Goal: Information Seeking & Learning: Check status

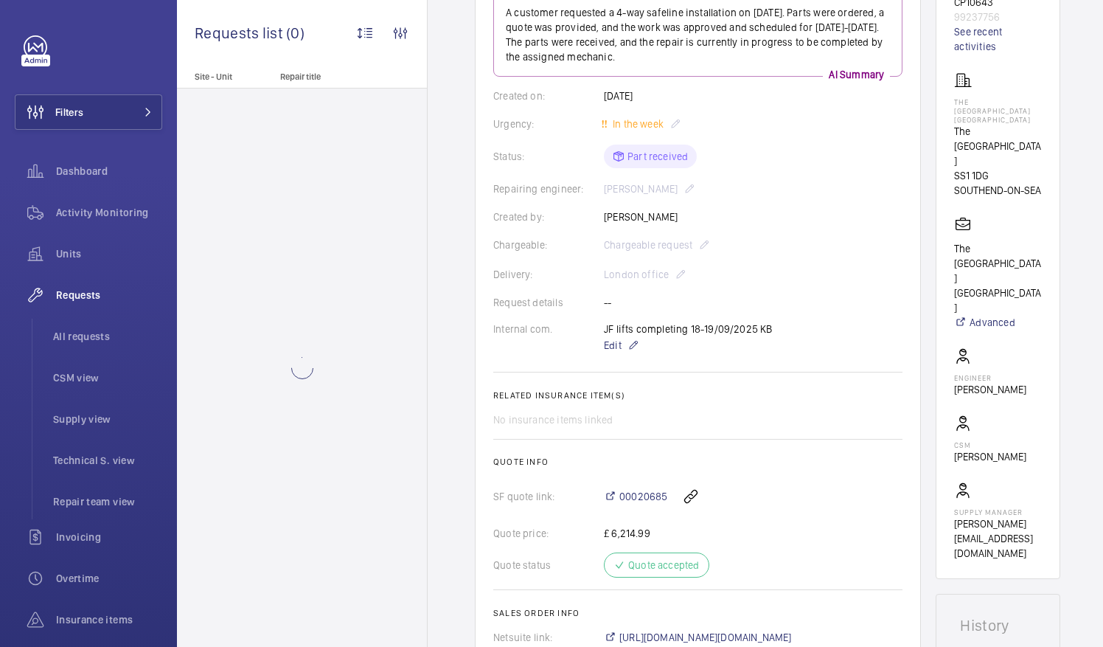
scroll to position [232, 0]
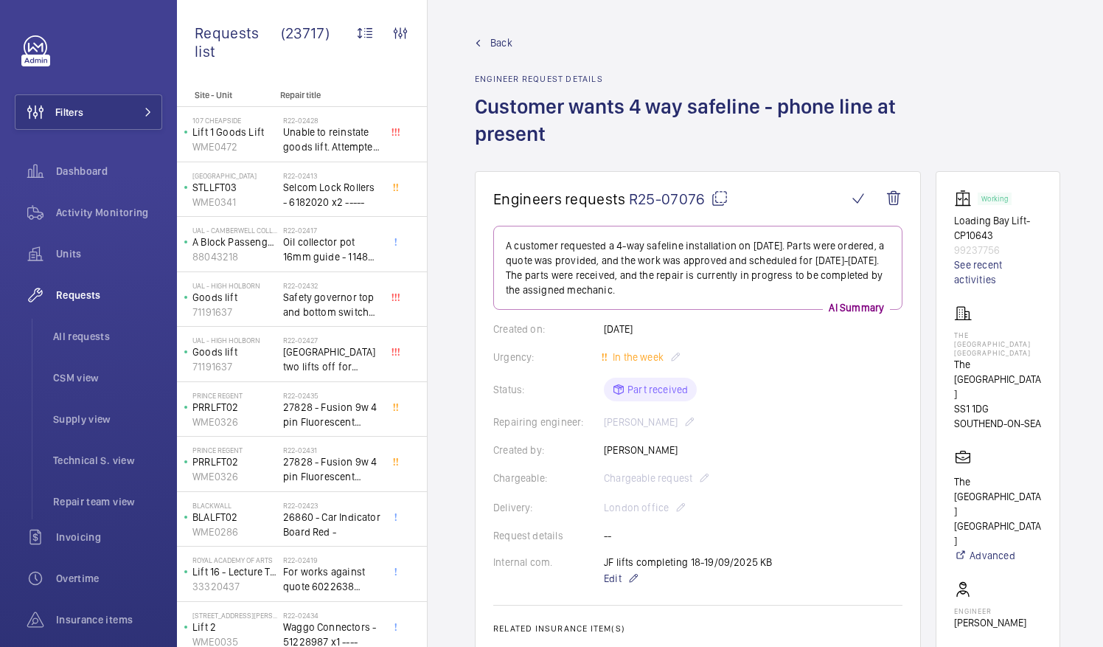
click at [718, 197] on mat-icon at bounding box center [720, 199] width 18 height 18
drag, startPoint x: 973, startPoint y: 361, endPoint x: 1044, endPoint y: 382, distance: 74.5
click at [1042, 382] on p "The Royals Shopping Centre" at bounding box center [998, 379] width 88 height 44
drag, startPoint x: 1044, startPoint y: 382, endPoint x: 985, endPoint y: 378, distance: 59.1
copy p "The Royals Shopping Centre"
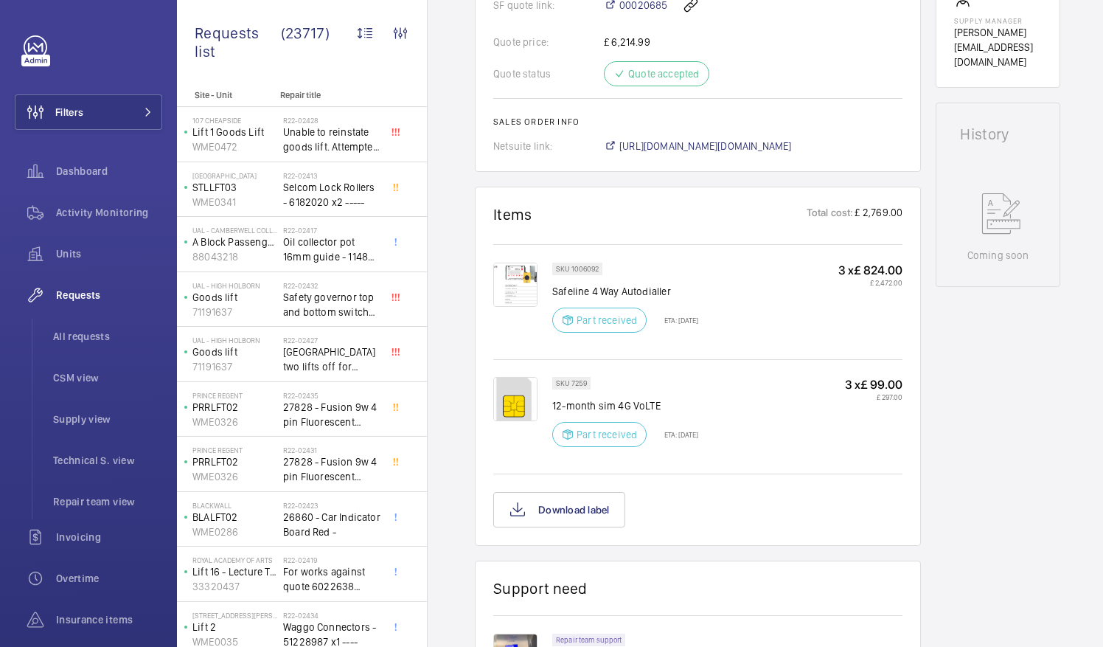
scroll to position [725, 0]
drag, startPoint x: 552, startPoint y: 289, endPoint x: 672, endPoint y: 291, distance: 120.2
click at [672, 291] on p "Safeline 4 Way Autodialler" at bounding box center [625, 290] width 146 height 15
drag, startPoint x: 672, startPoint y: 291, endPoint x: 643, endPoint y: 291, distance: 28.8
copy p "Safeline 4 Way Autodialler"
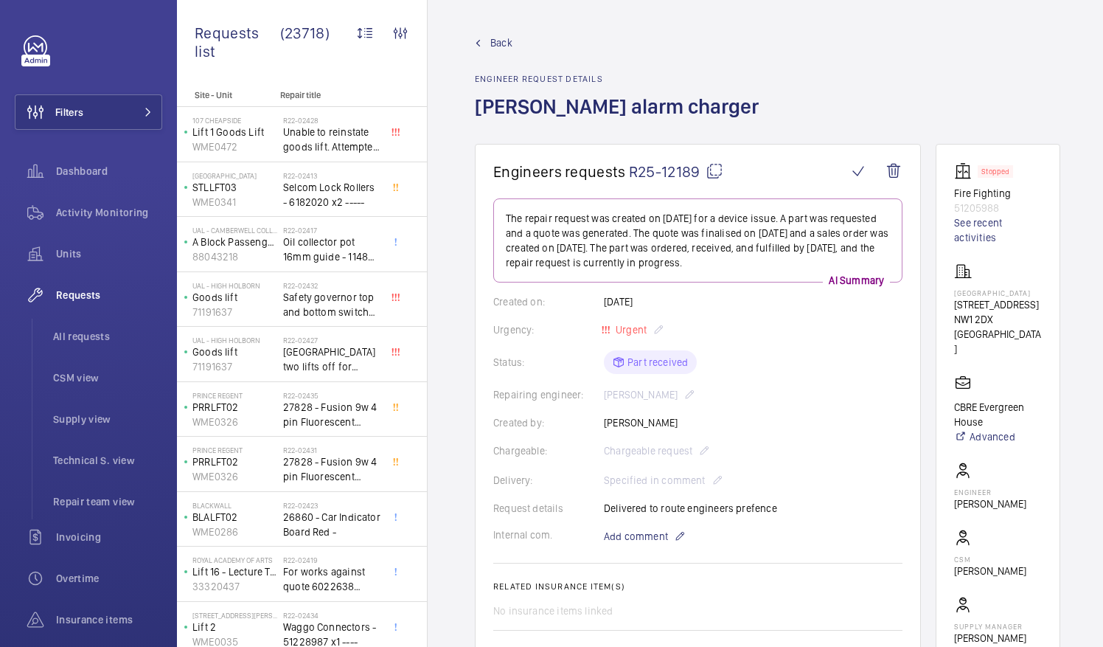
click at [716, 165] on mat-icon at bounding box center [715, 171] width 18 height 18
drag, startPoint x: 972, startPoint y: 291, endPoint x: 1050, endPoint y: 291, distance: 78.2
click at [1042, 291] on wm-front-card-body "Stopped Fire Fighting 51205988 See recent activities Evergreen House 160 Euston…" at bounding box center [998, 418] width 88 height 513
drag, startPoint x: 1050, startPoint y: 291, endPoint x: 1020, endPoint y: 289, distance: 30.3
copy p "Evergreen House"
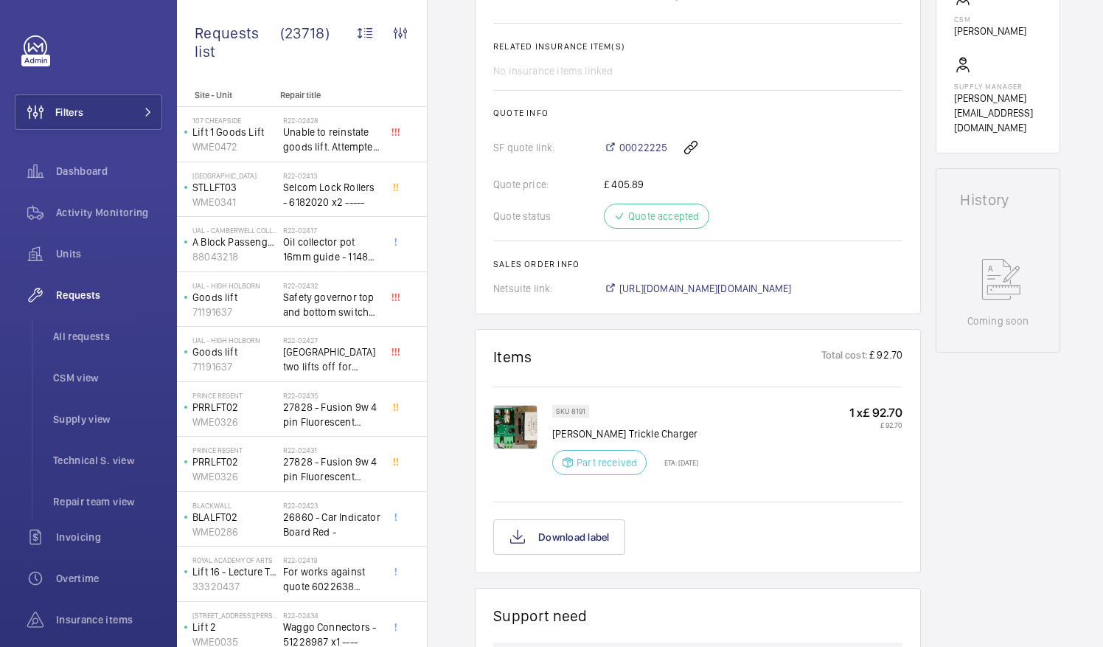
scroll to position [541, 0]
drag, startPoint x: 553, startPoint y: 434, endPoint x: 722, endPoint y: 426, distance: 169.0
click at [722, 426] on div "SKU 8191 Lester Alarm Trickle Charger Part received ETA: 19 Sept 2025 1 x £ 92.…" at bounding box center [727, 442] width 350 height 79
drag, startPoint x: 722, startPoint y: 426, endPoint x: 644, endPoint y: 428, distance: 78.2
copy p "Lester Alarm Trickle Charger"
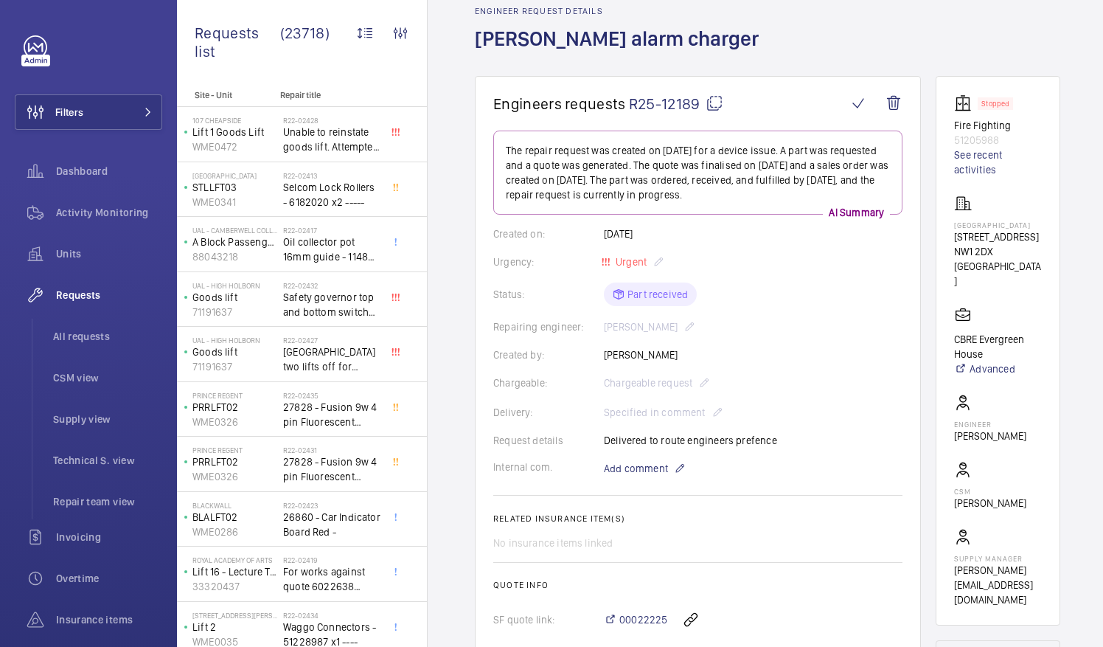
scroll to position [0, 0]
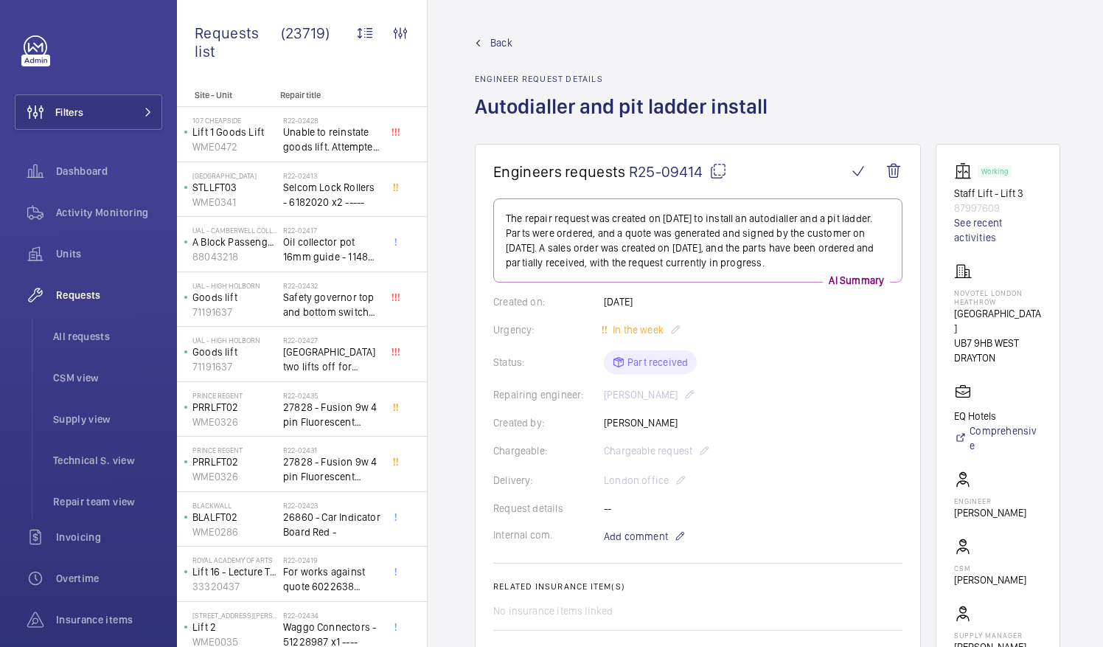
click at [718, 168] on mat-icon at bounding box center [718, 171] width 18 height 18
drag, startPoint x: 972, startPoint y: 289, endPoint x: 1038, endPoint y: 294, distance: 65.8
click at [1038, 294] on p "NOVOTEL LONDON HEATHROW" at bounding box center [998, 297] width 88 height 18
drag, startPoint x: 1038, startPoint y: 294, endPoint x: 1029, endPoint y: 294, distance: 8.8
copy p "NOVOTEL [GEOGRAPHIC_DATA]"
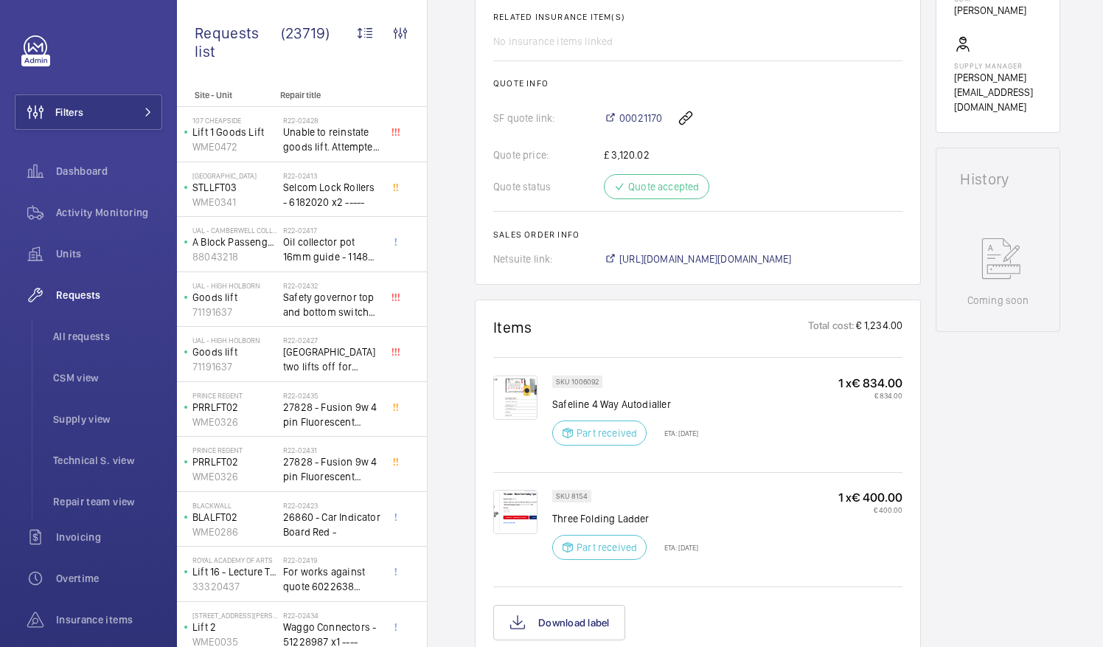
scroll to position [564, 0]
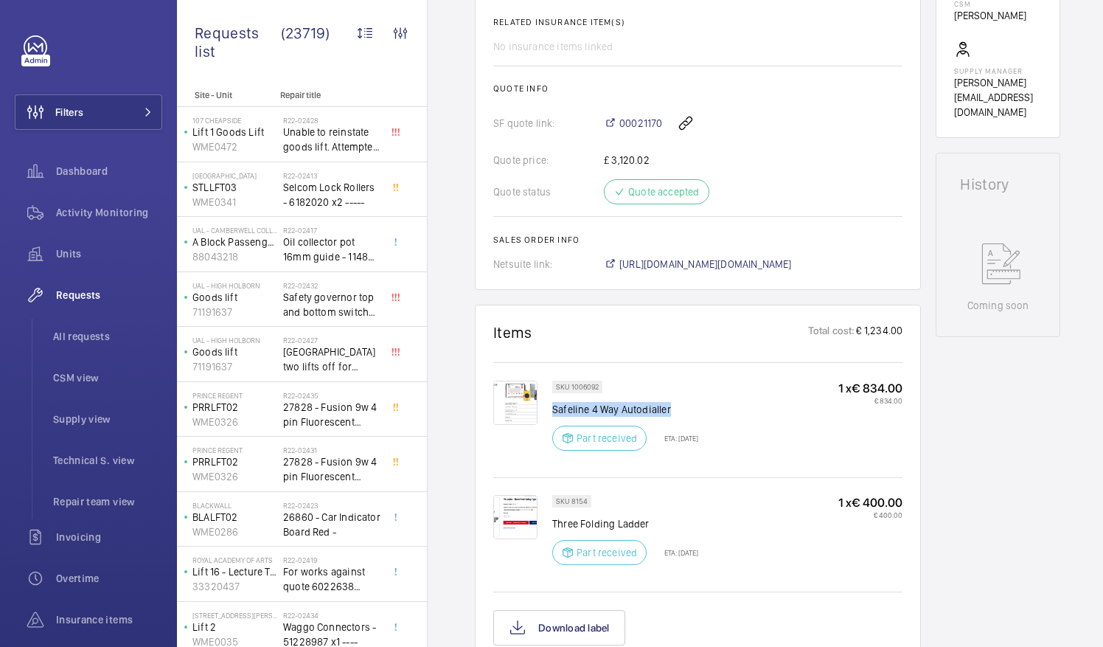
drag, startPoint x: 552, startPoint y: 403, endPoint x: 672, endPoint y: 404, distance: 119.5
click at [672, 404] on p "Safeline 4 Way Autodialler" at bounding box center [625, 409] width 146 height 15
drag, startPoint x: 672, startPoint y: 404, endPoint x: 655, endPoint y: 403, distance: 17.0
copy p "Safeline 4 Way Autodialler"
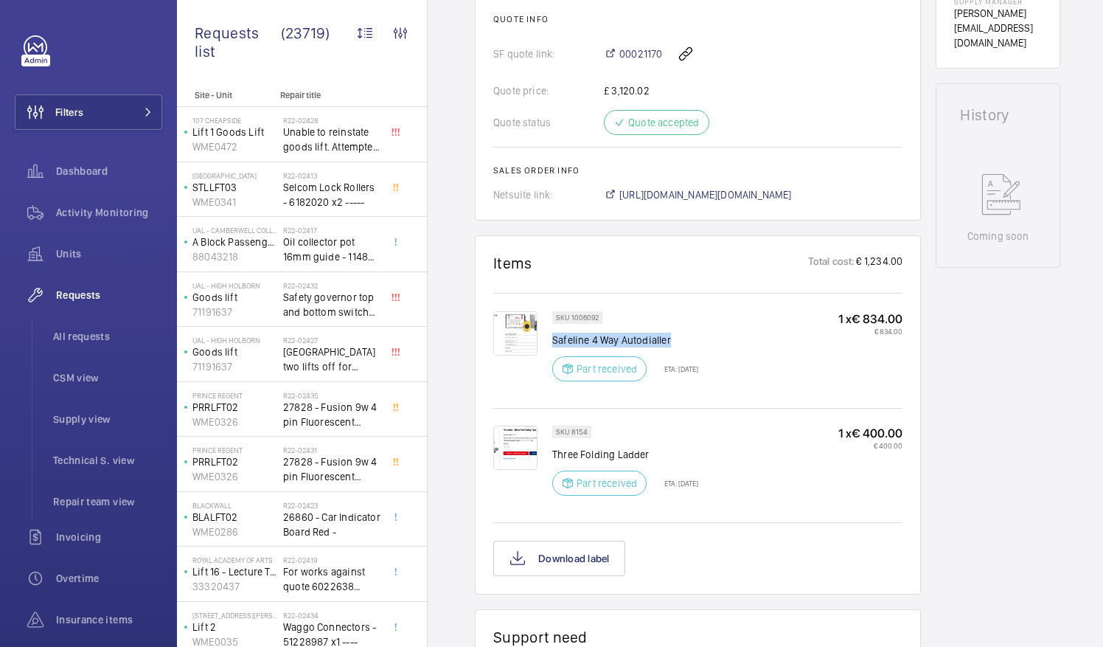
scroll to position [633, 0]
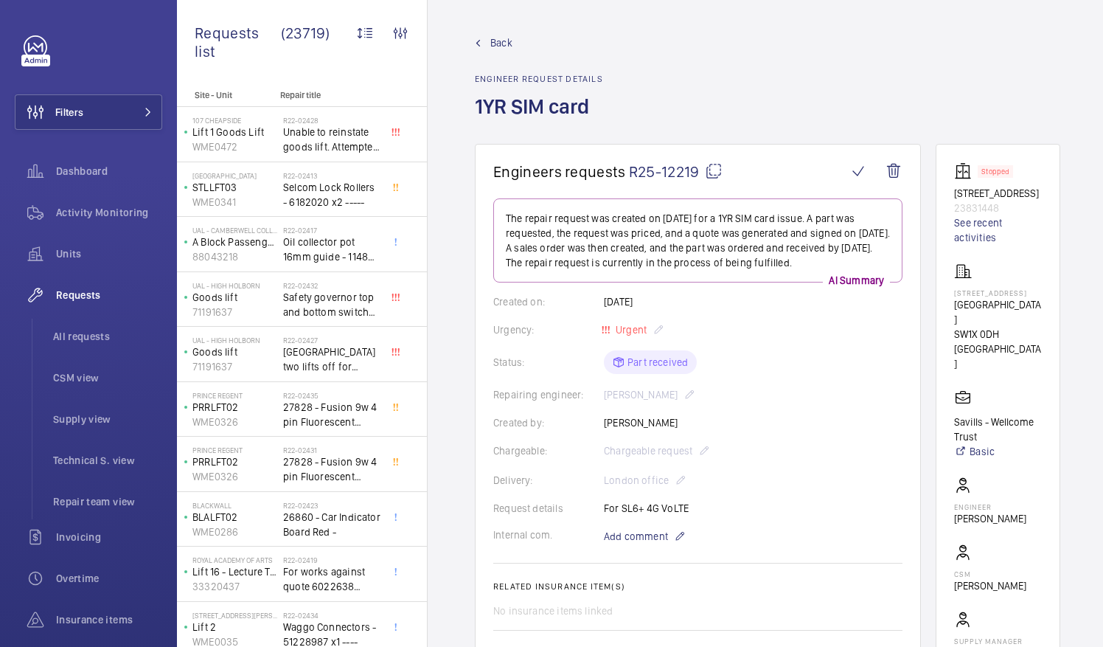
drag, startPoint x: 972, startPoint y: 305, endPoint x: 1055, endPoint y: 309, distance: 83.4
click at [1055, 309] on wm-front-card "Stopped [STREET_ADDRESS][GEOGRAPHIC_DATA] See recent activities [STREET_ADDRESS…" at bounding box center [998, 426] width 125 height 564
drag, startPoint x: 1055, startPoint y: 309, endPoint x: 1028, endPoint y: 306, distance: 27.4
copy p "[STREET_ADDRESS]"
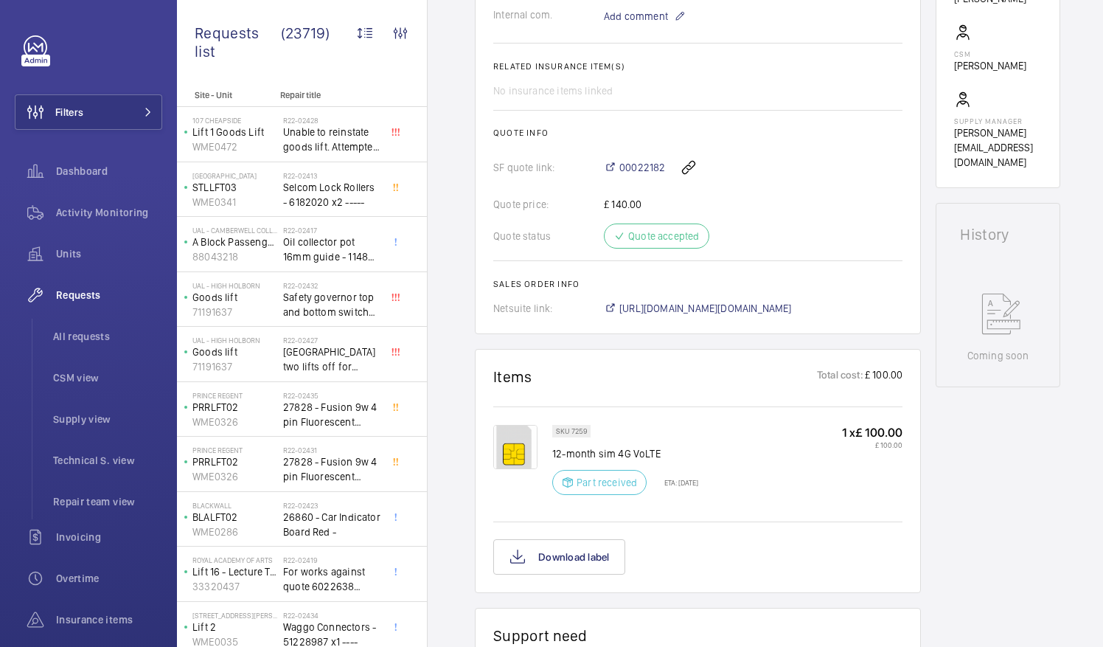
scroll to position [521, 0]
drag, startPoint x: 553, startPoint y: 448, endPoint x: 662, endPoint y: 450, distance: 109.2
click at [662, 450] on p "12-month sim 4G VoLTE" at bounding box center [625, 452] width 146 height 15
drag, startPoint x: 662, startPoint y: 450, endPoint x: 639, endPoint y: 450, distance: 23.6
copy p "12-month sim 4G VoLTE"
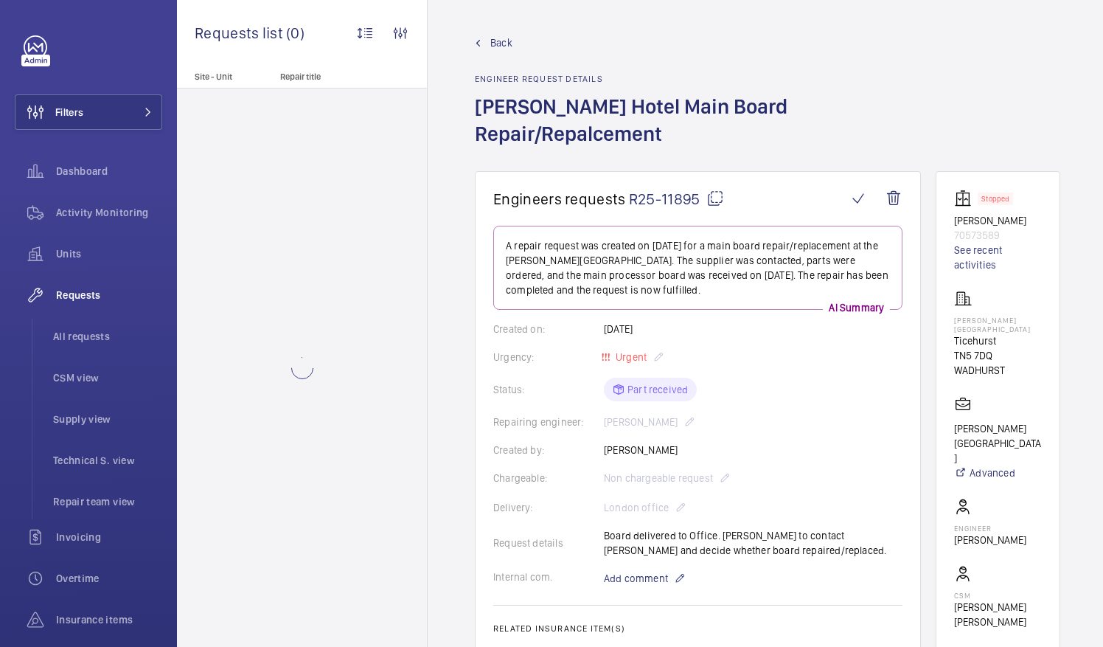
click at [716, 190] on mat-icon at bounding box center [715, 199] width 18 height 18
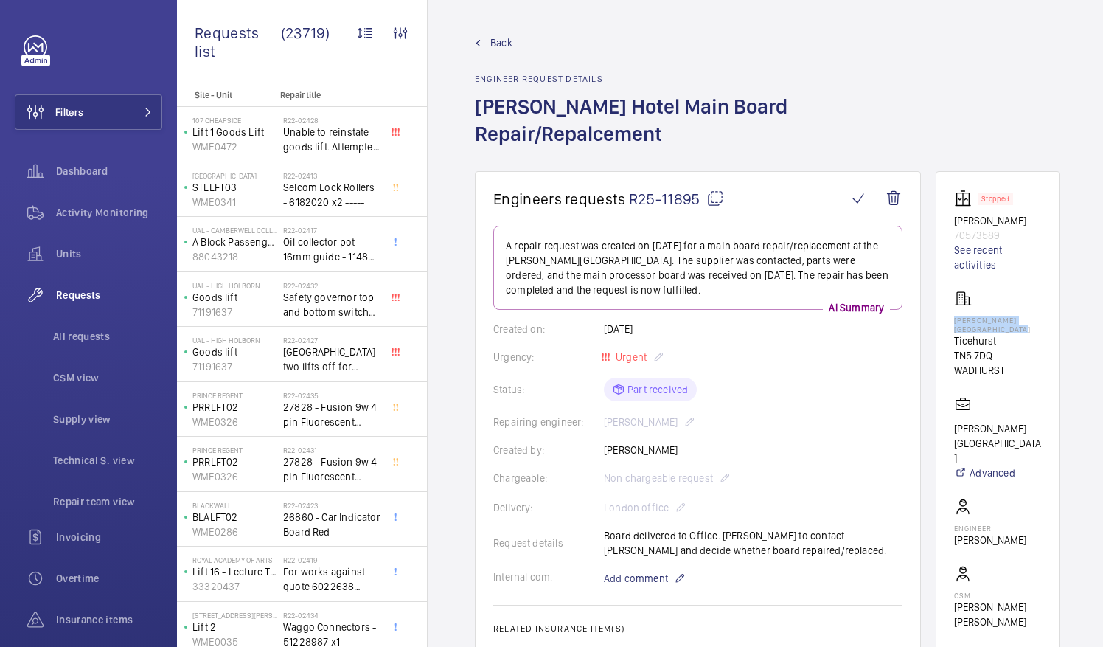
drag, startPoint x: 971, startPoint y: 291, endPoint x: 1035, endPoint y: 303, distance: 64.6
click at [1035, 316] on p "[PERSON_NAME][GEOGRAPHIC_DATA]" at bounding box center [998, 325] width 88 height 18
drag, startPoint x: 1035, startPoint y: 303, endPoint x: 1013, endPoint y: 302, distance: 22.1
copy p "[PERSON_NAME][GEOGRAPHIC_DATA]"
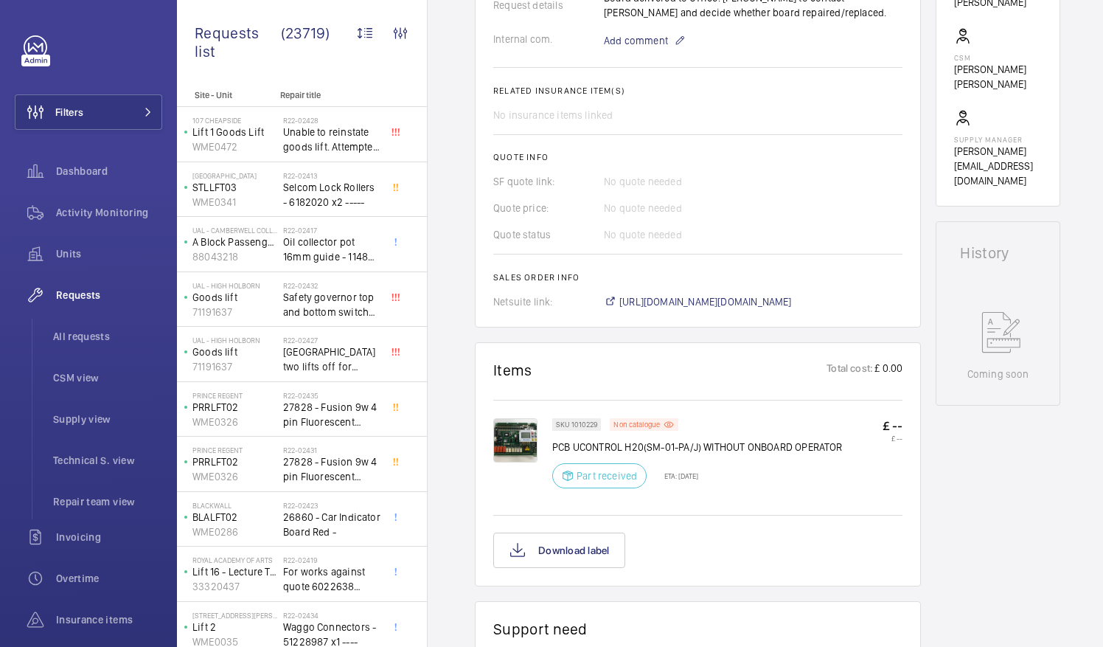
scroll to position [538, 0]
drag, startPoint x: 554, startPoint y: 414, endPoint x: 845, endPoint y: 413, distance: 291.3
click at [845, 417] on div "SKU 1010229 Non catalogue PCB UCONTROL H20(SM-01-PA/J) WITHOUT ONBOARD OPERATOR…" at bounding box center [727, 456] width 350 height 79
drag, startPoint x: 845, startPoint y: 413, endPoint x: 831, endPoint y: 415, distance: 14.2
copy p "PCB UCONTROL H20(SM-01-PA/J) WITHOUT ONBOARD OPERATOR"
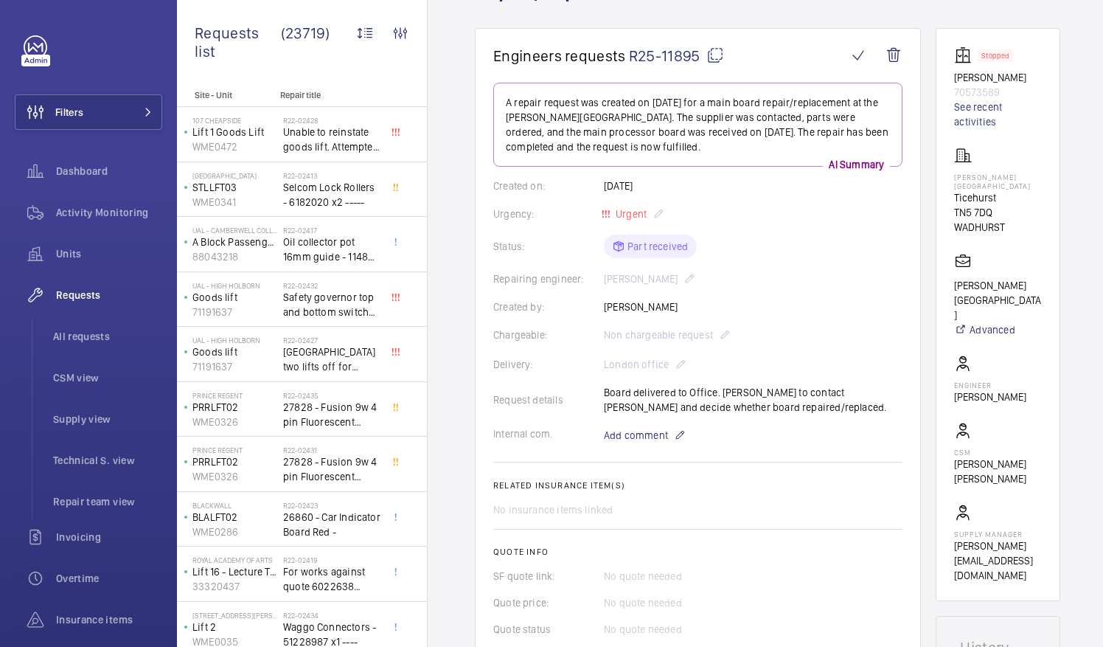
scroll to position [0, 0]
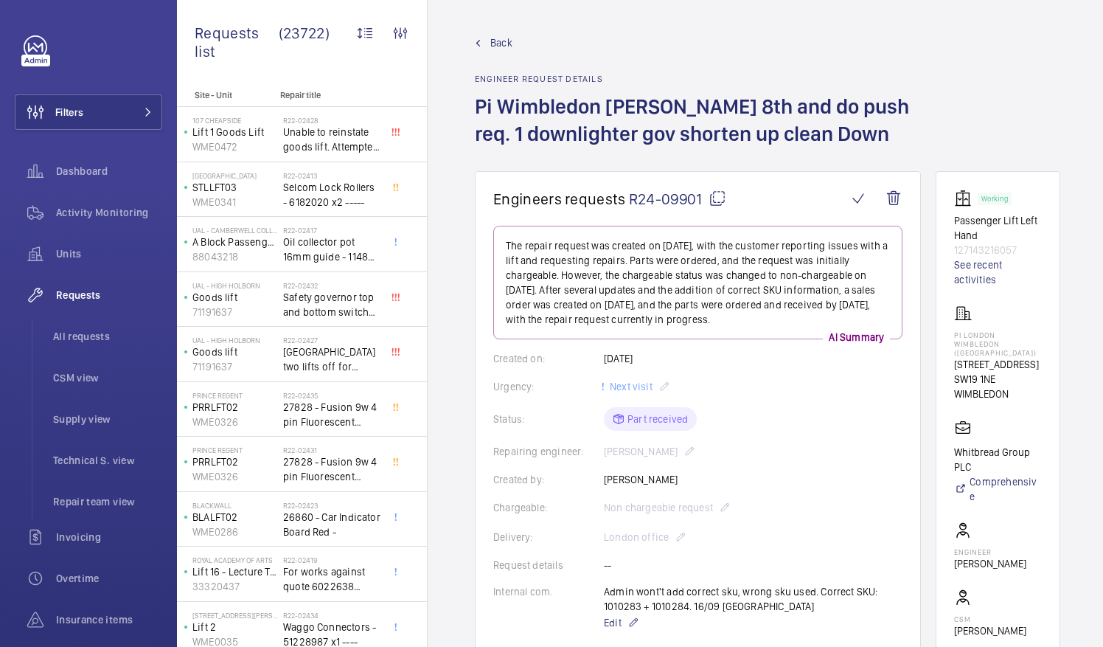
click at [715, 198] on mat-icon at bounding box center [718, 199] width 18 height 18
click at [718, 198] on mat-icon at bounding box center [718, 199] width 18 height 18
drag, startPoint x: 972, startPoint y: 336, endPoint x: 1025, endPoint y: 344, distance: 53.7
click at [1025, 344] on p "PI London Wimbledon ([GEOGRAPHIC_DATA])" at bounding box center [998, 343] width 88 height 27
drag, startPoint x: 1025, startPoint y: 344, endPoint x: 991, endPoint y: 341, distance: 34.0
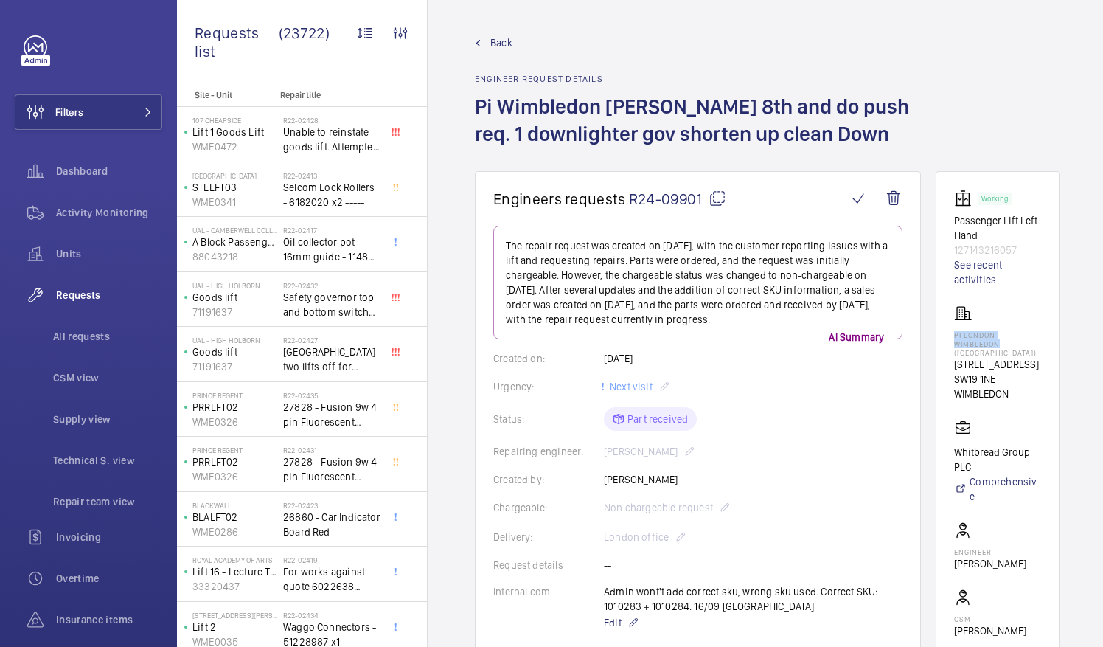
copy p "PI London Wimbledon"
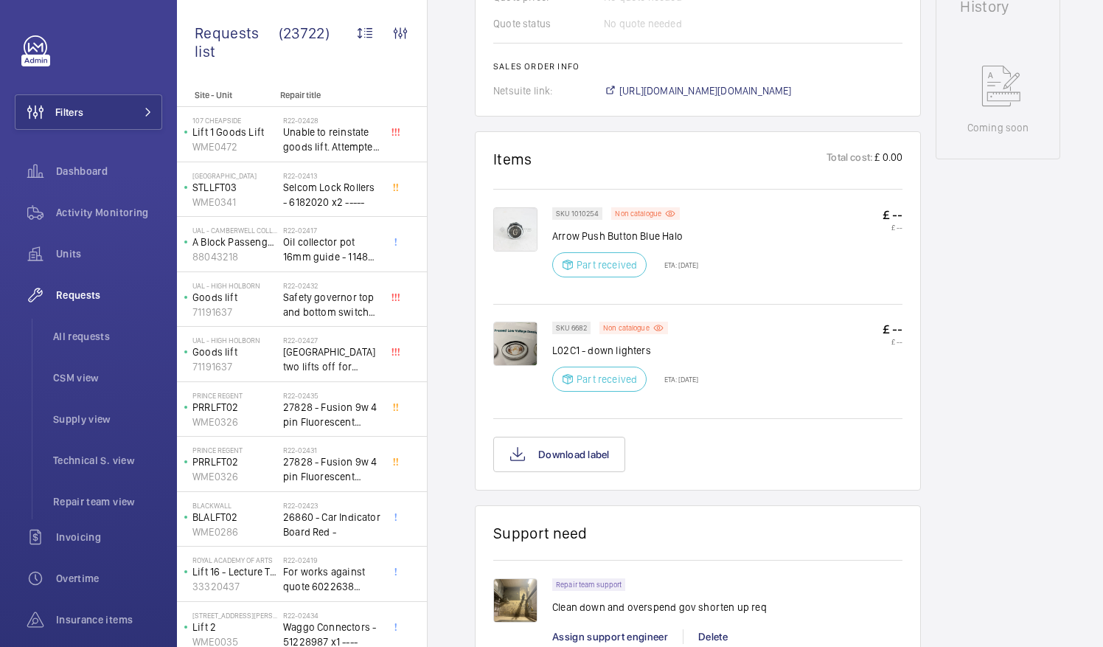
scroll to position [794, 0]
drag, startPoint x: 553, startPoint y: 232, endPoint x: 681, endPoint y: 240, distance: 128.6
click at [681, 240] on p "Arrow Push Button Blue Halo" at bounding box center [625, 235] width 146 height 15
drag, startPoint x: 681, startPoint y: 240, endPoint x: 664, endPoint y: 236, distance: 17.4
copy p "Arrow Push Button Blue Halo"
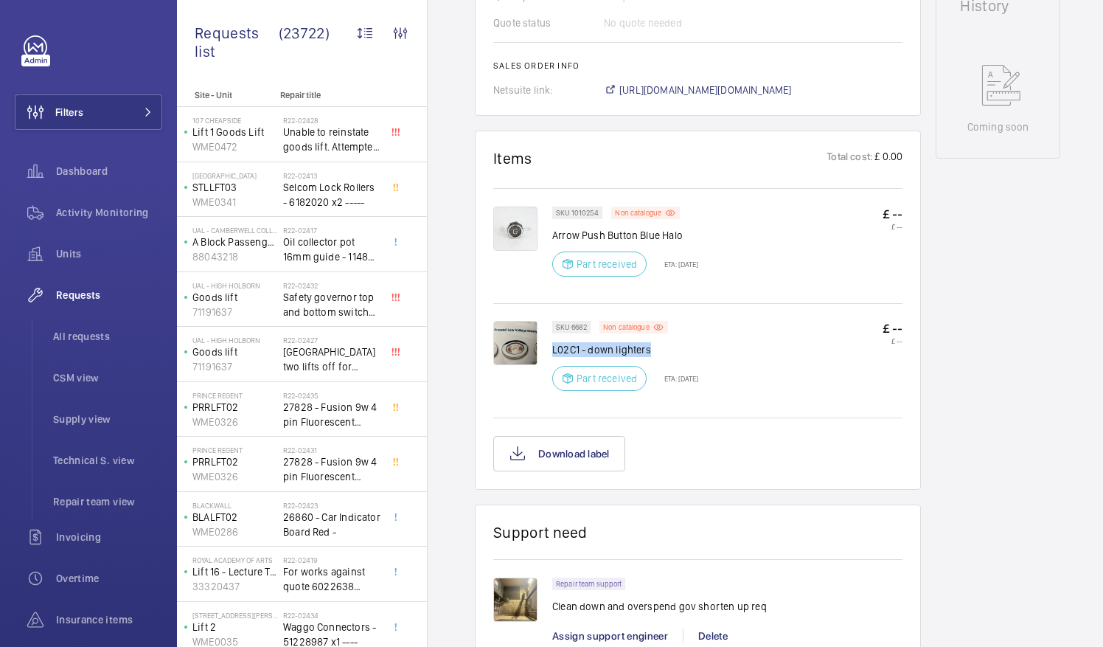
drag, startPoint x: 553, startPoint y: 345, endPoint x: 655, endPoint y: 346, distance: 101.8
click at [655, 346] on p "L02C1 - down lighters" at bounding box center [625, 349] width 146 height 15
drag, startPoint x: 655, startPoint y: 346, endPoint x: 632, endPoint y: 350, distance: 23.2
copy p "L02C1 - down lighters"
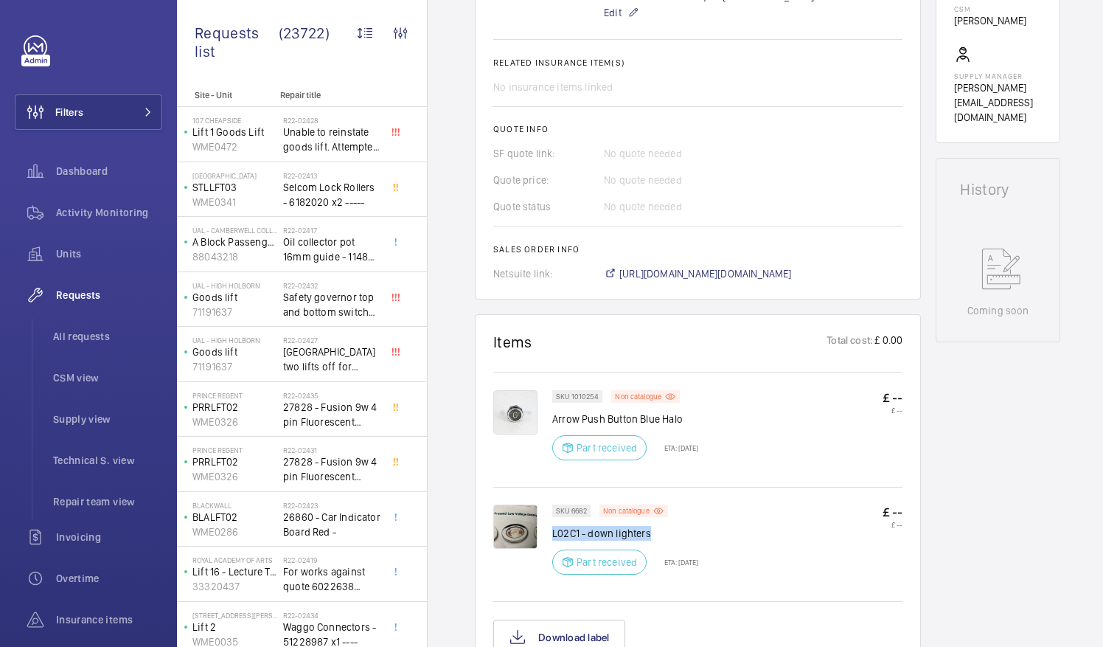
scroll to position [611, 0]
click at [96, 338] on span "All requests" at bounding box center [107, 336] width 109 height 15
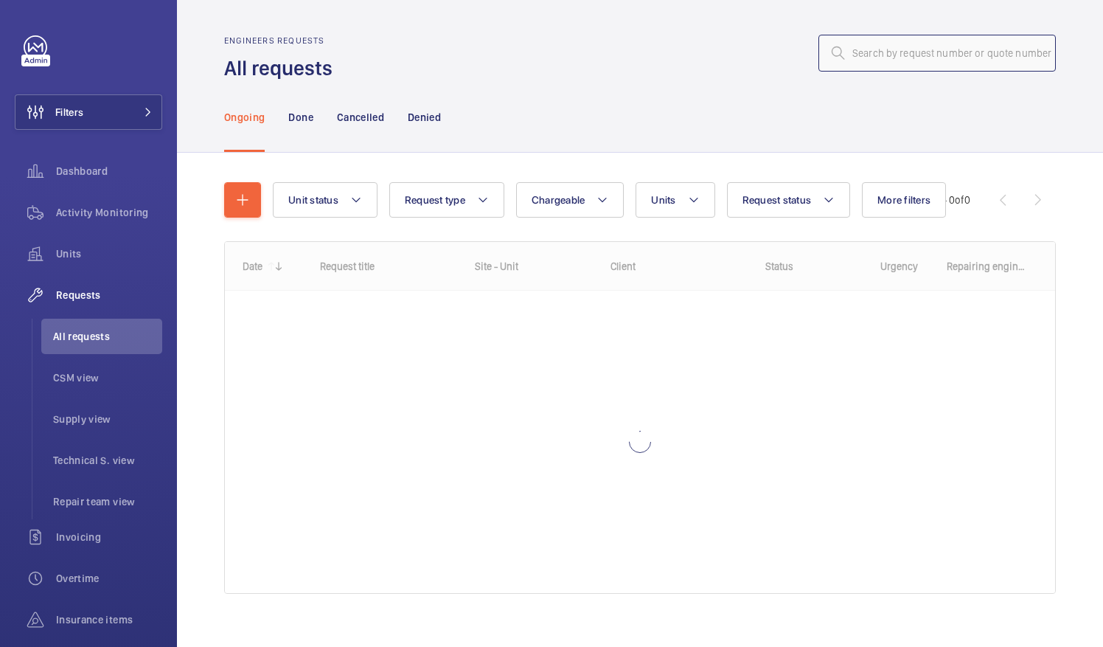
click at [841, 50] on input "text" at bounding box center [937, 53] width 237 height 37
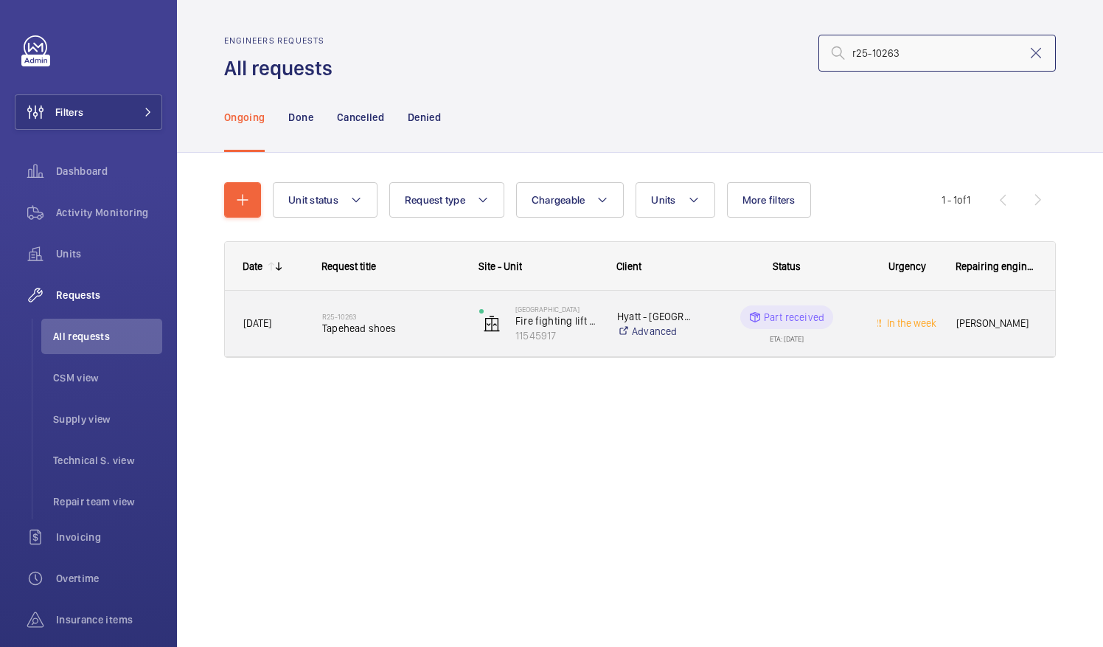
type input "r25-10263"
click at [396, 327] on span "Tapehead shoes" at bounding box center [391, 328] width 138 height 15
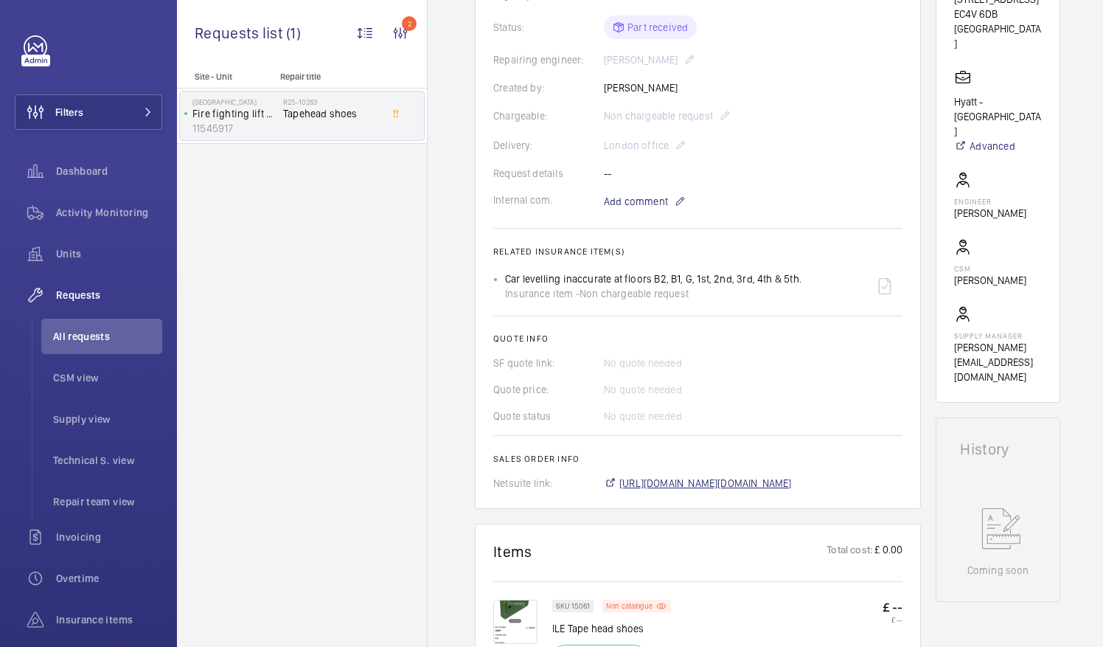
scroll to position [369, 0]
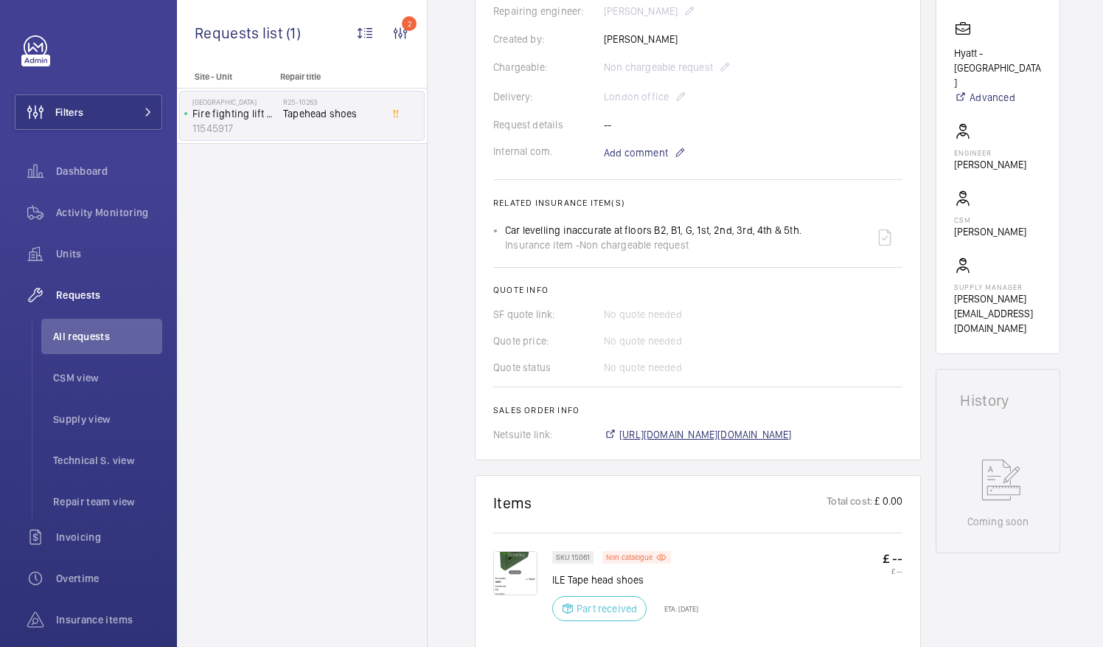
click at [755, 427] on span "[URL][DOMAIN_NAME][DOMAIN_NAME]" at bounding box center [705, 434] width 173 height 15
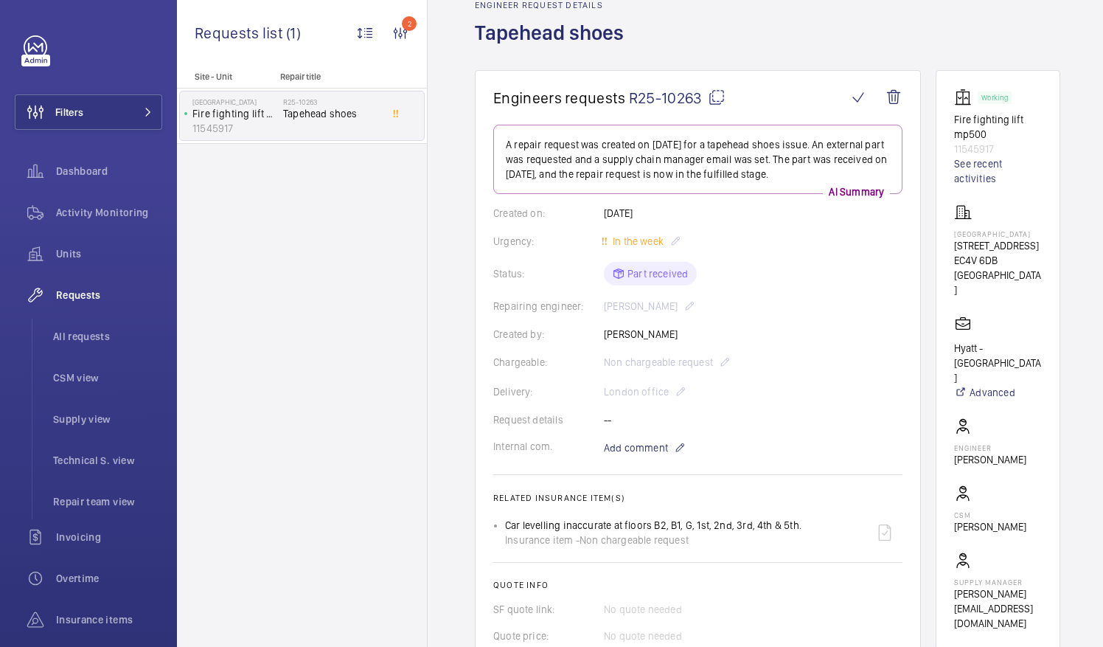
scroll to position [74, 0]
click at [718, 88] on mat-icon at bounding box center [717, 97] width 18 height 18
click at [84, 332] on span "All requests" at bounding box center [107, 336] width 109 height 15
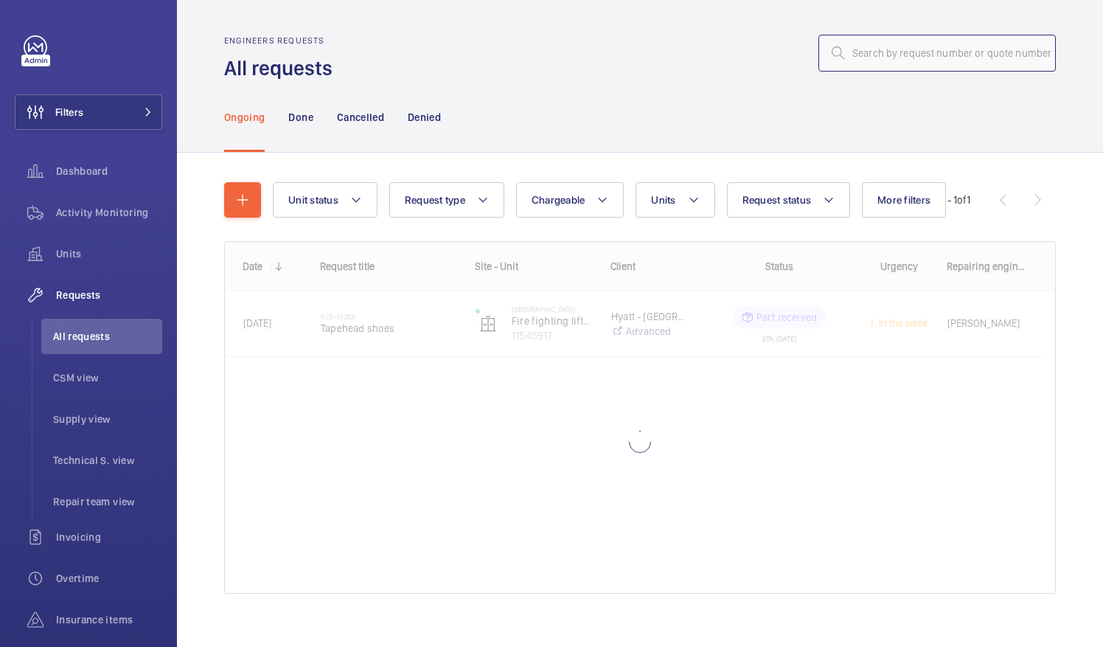
click at [917, 60] on input "text" at bounding box center [937, 53] width 237 height 37
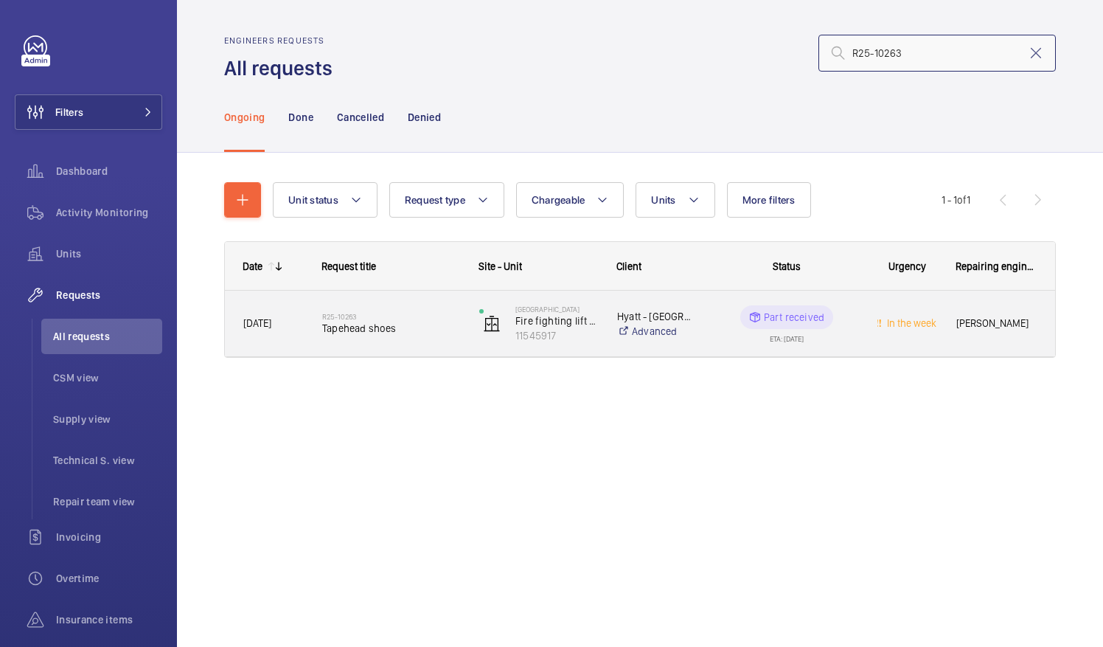
type input "R25-10263"
click at [338, 338] on div "R25-10263 Tapehead shoes" at bounding box center [391, 323] width 138 height 43
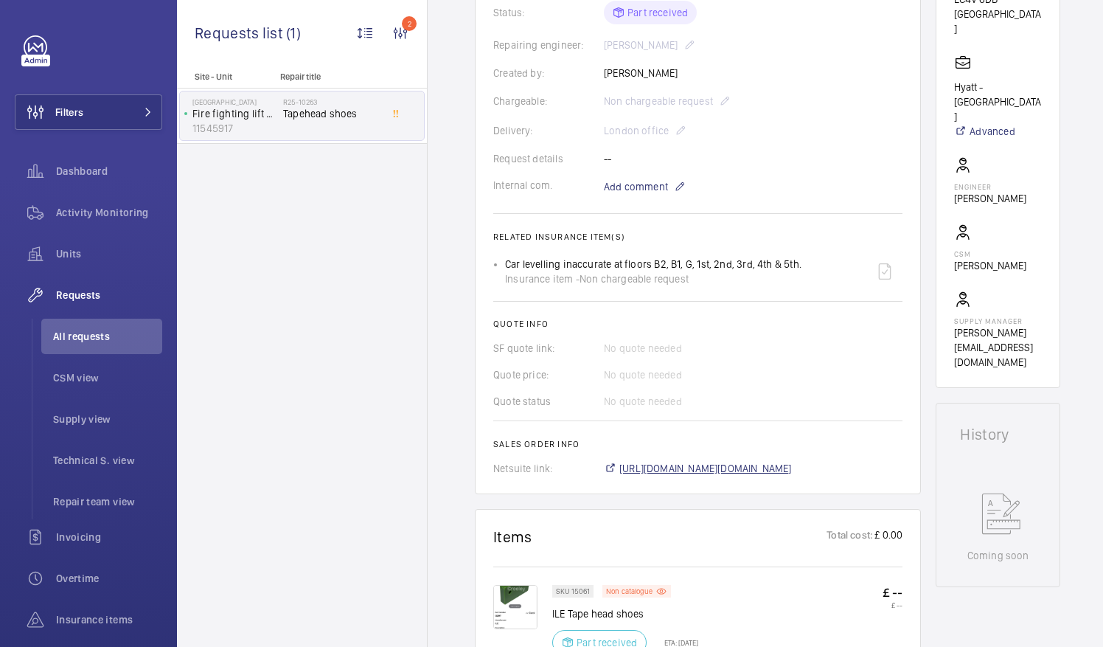
scroll to position [369, 0]
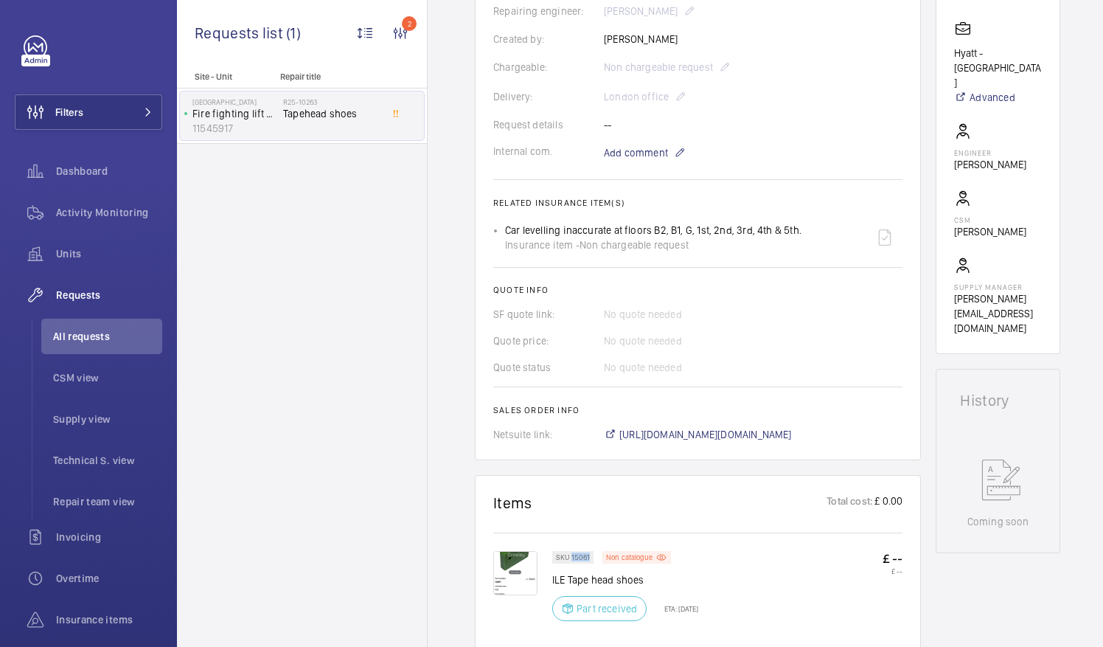
drag, startPoint x: 571, startPoint y: 554, endPoint x: 590, endPoint y: 555, distance: 19.2
click at [590, 555] on div "SKU 15061" at bounding box center [572, 557] width 41 height 13
drag, startPoint x: 590, startPoint y: 555, endPoint x: 580, endPoint y: 555, distance: 10.3
copy p "15061"
